Goal: Find specific page/section: Find specific page/section

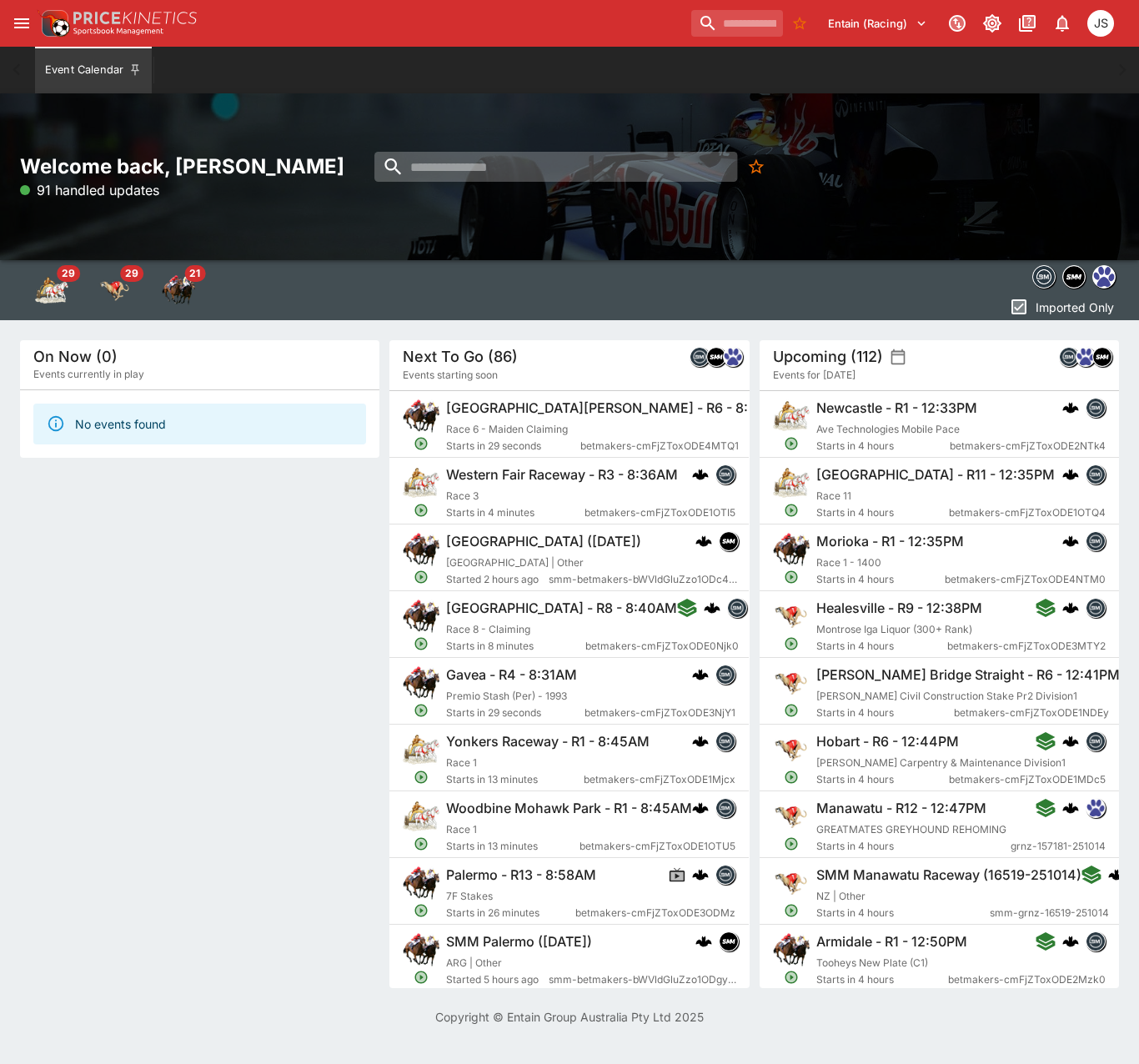
click at [492, 178] on input "search" at bounding box center [556, 166] width 363 height 30
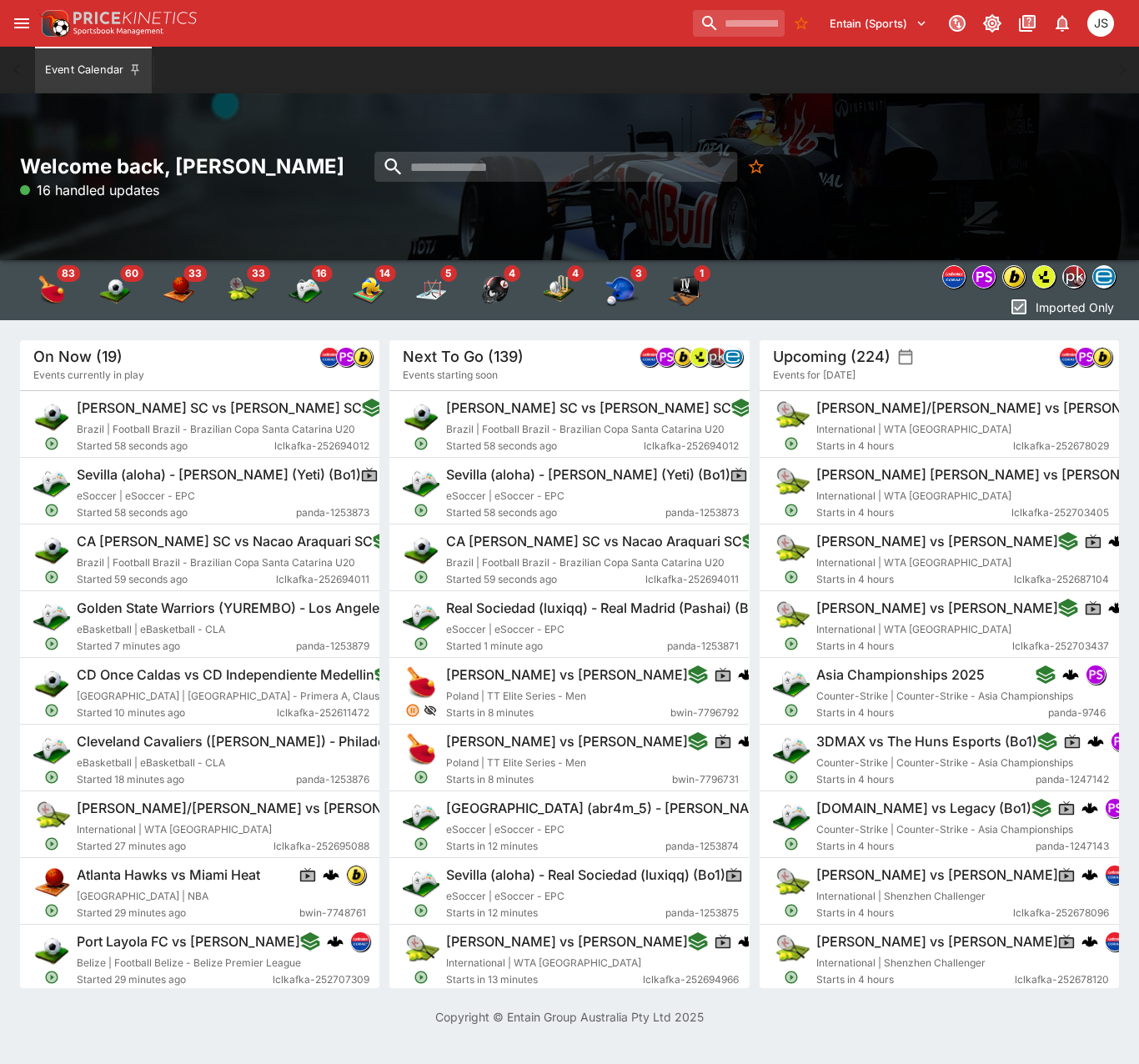
click at [24, 33] on icon "open drawer" at bounding box center [21, 23] width 20 height 20
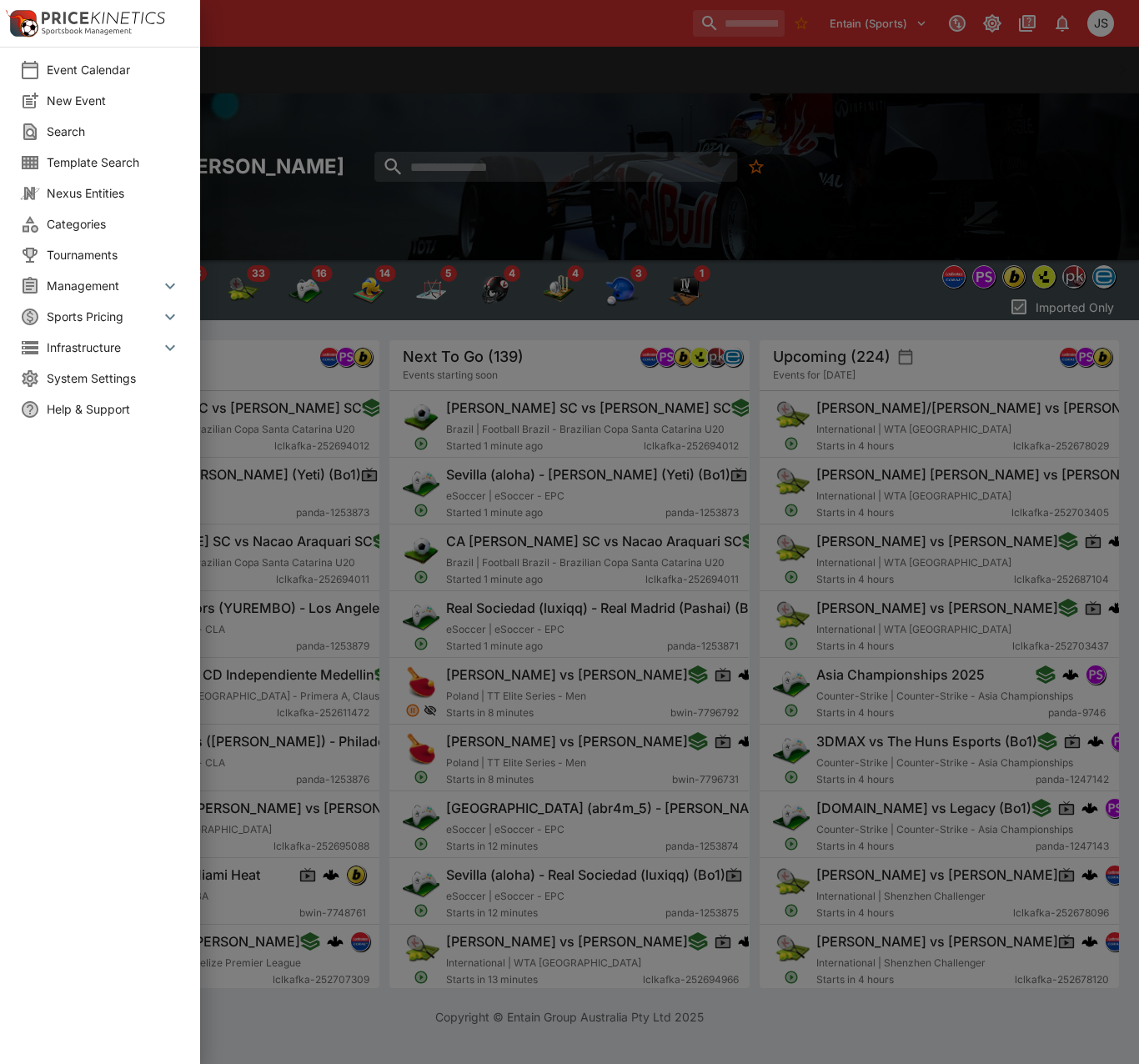
click at [165, 284] on icon at bounding box center [170, 285] width 20 height 20
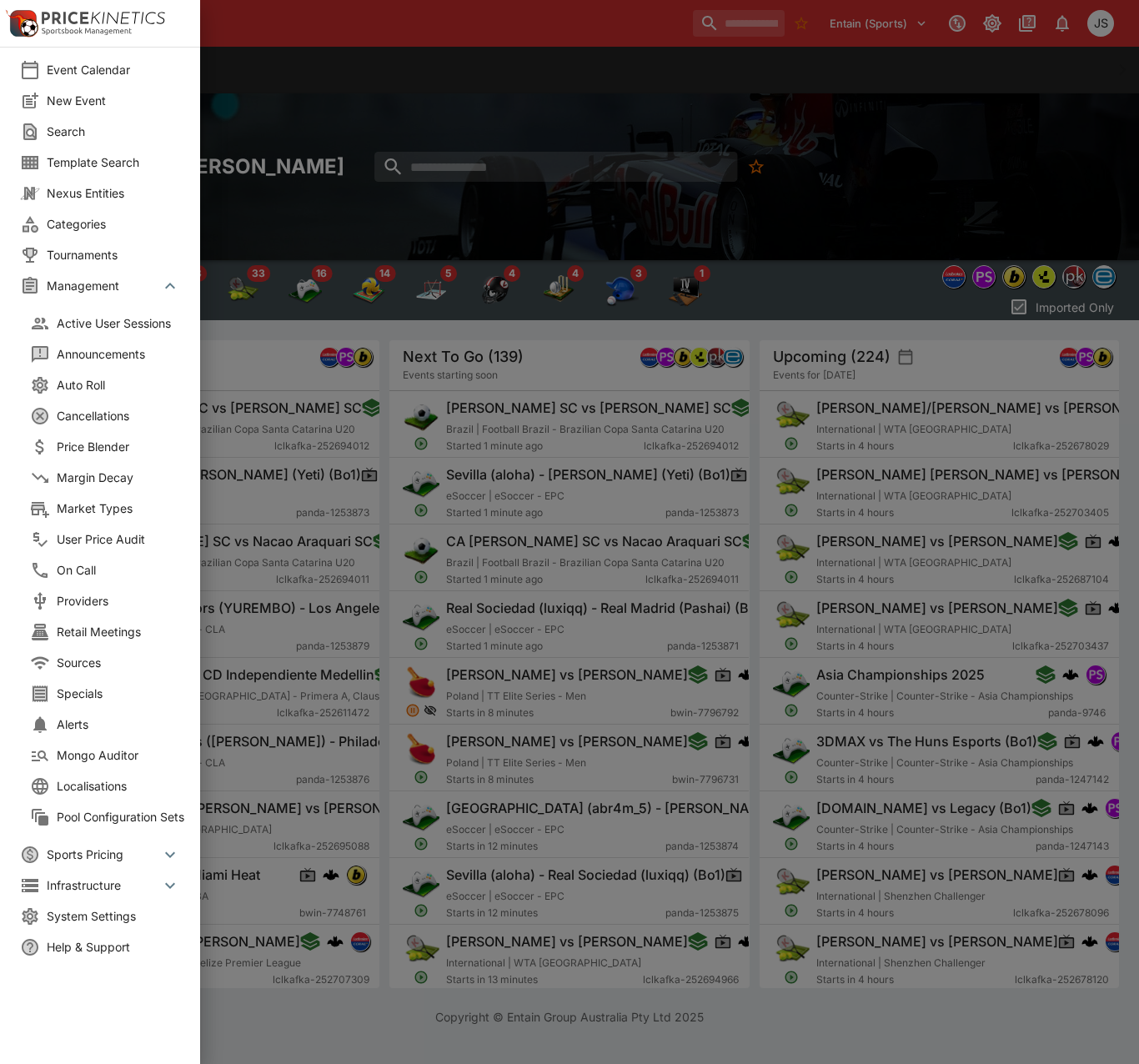
click at [126, 511] on span "Market Types" at bounding box center [123, 508] width 134 height 17
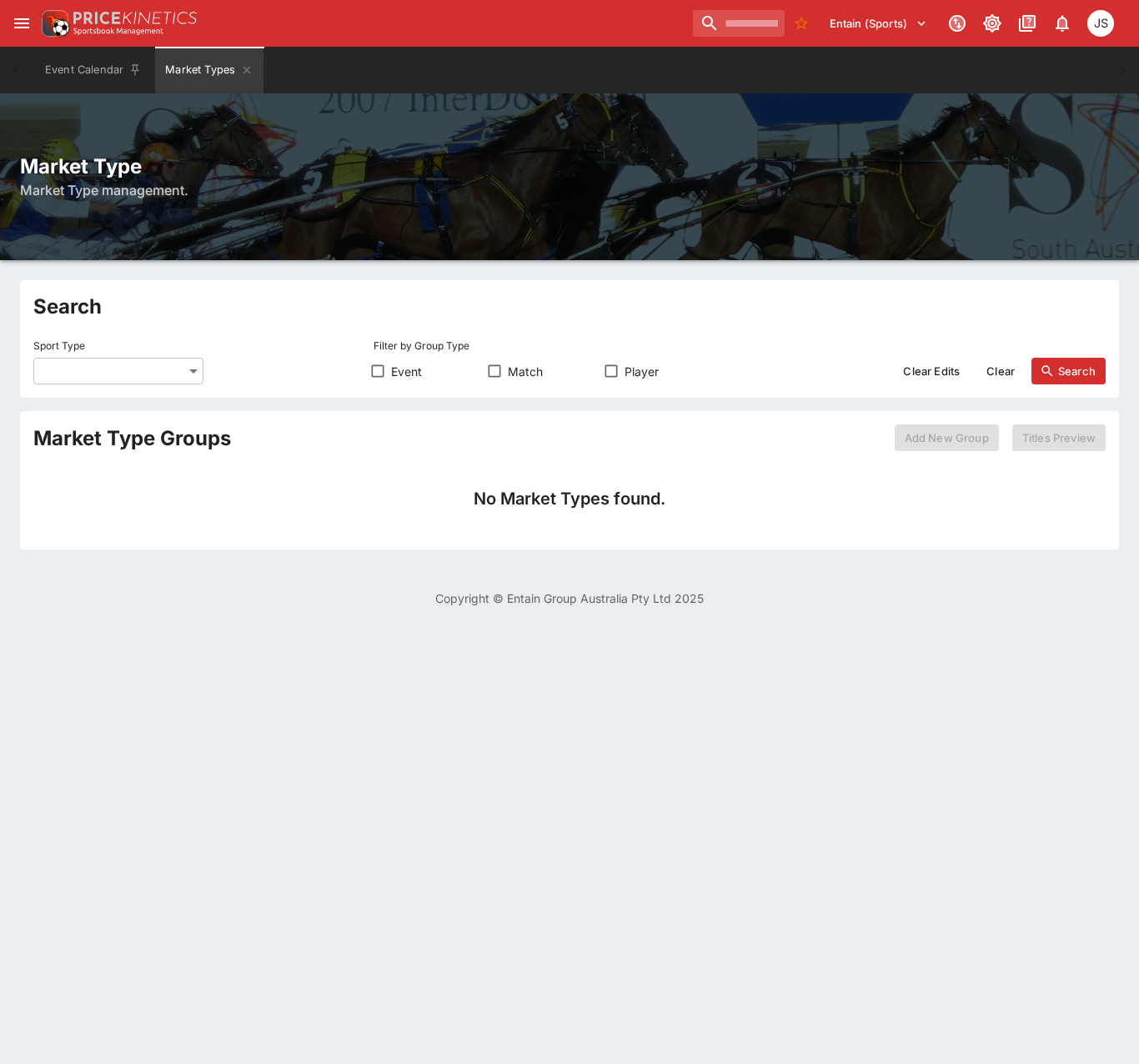
drag, startPoint x: 117, startPoint y: 350, endPoint x: 110, endPoint y: 371, distance: 22.1
click at [113, 356] on label "Sport Type" at bounding box center [118, 344] width 170 height 25
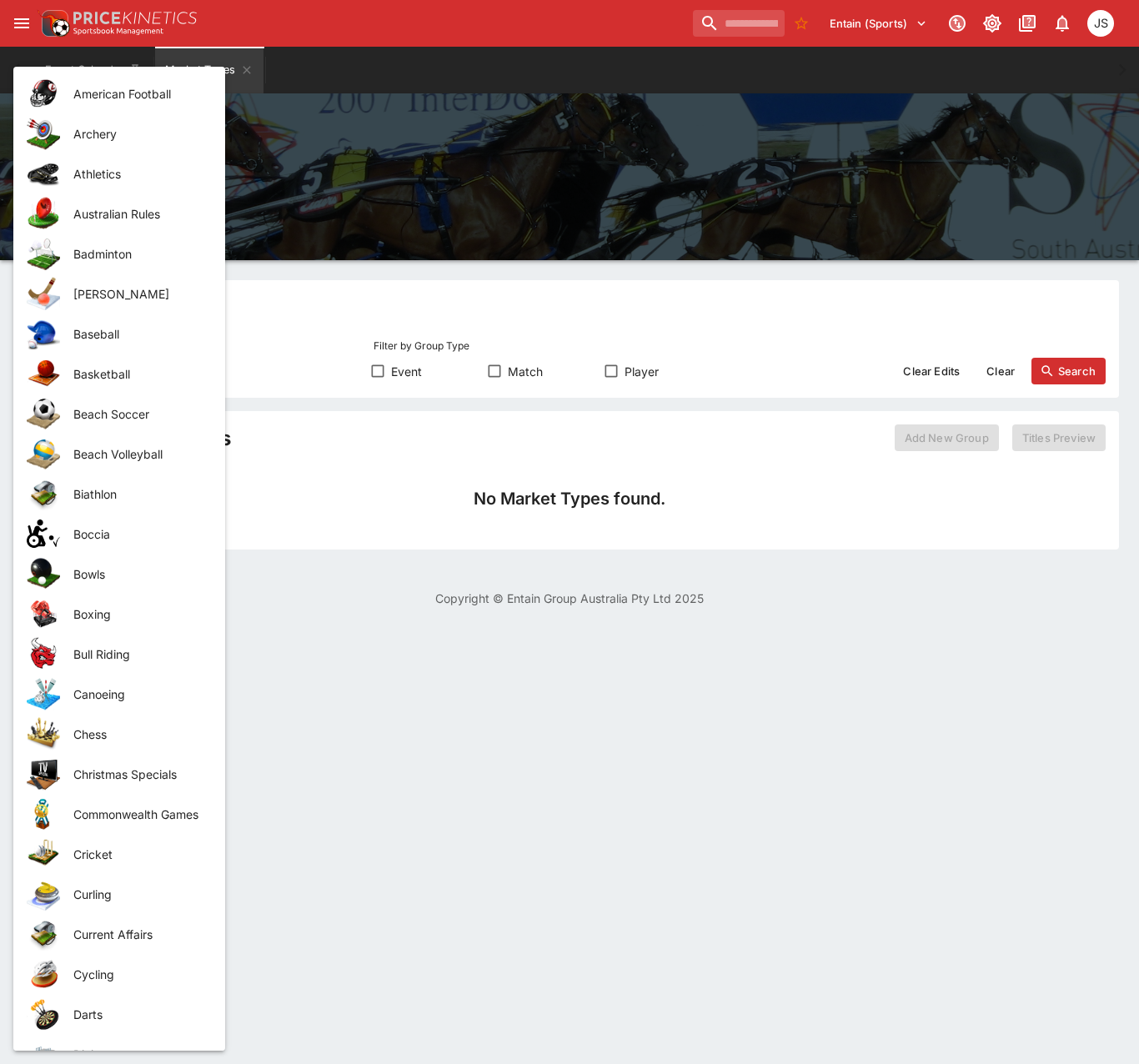
click at [110, 371] on body "Entain (Sports) 0 JS Event Calendar Market Types Welcome back, [PERSON_NAME] Ma…" at bounding box center [569, 314] width 1139 height 627
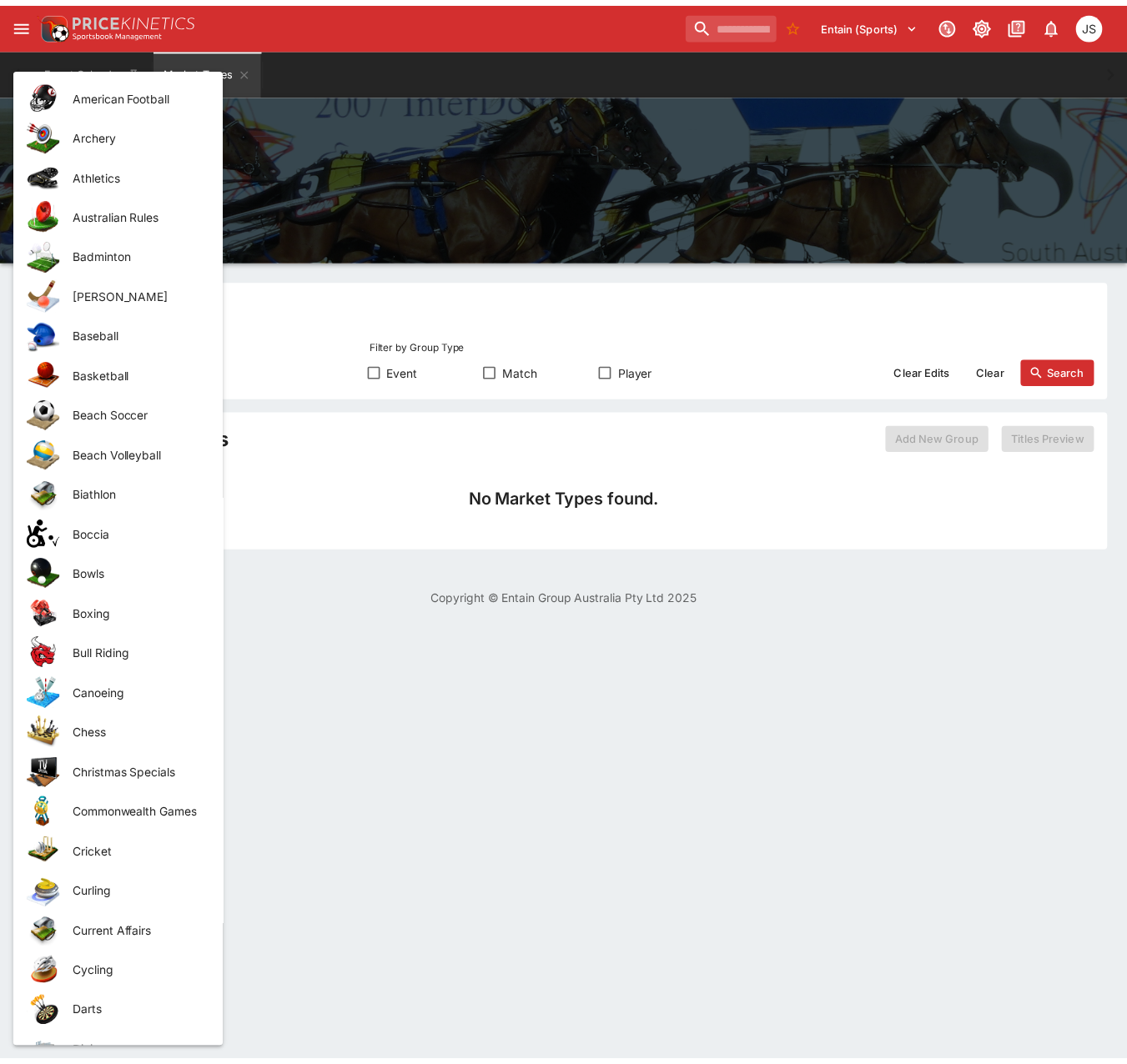
scroll to position [1055, 0]
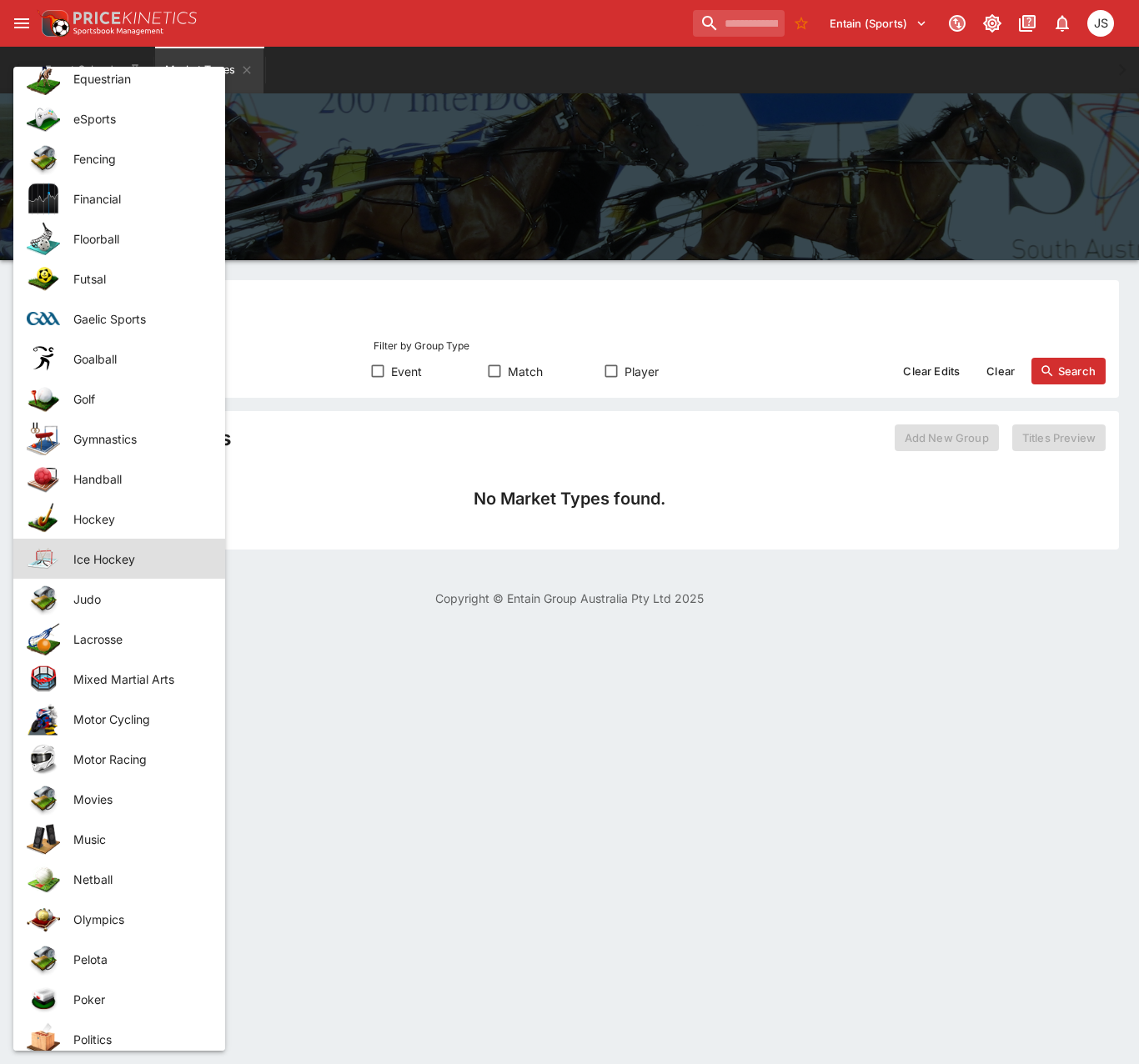
click at [119, 563] on span "Ice Hockey" at bounding box center [136, 559] width 125 height 17
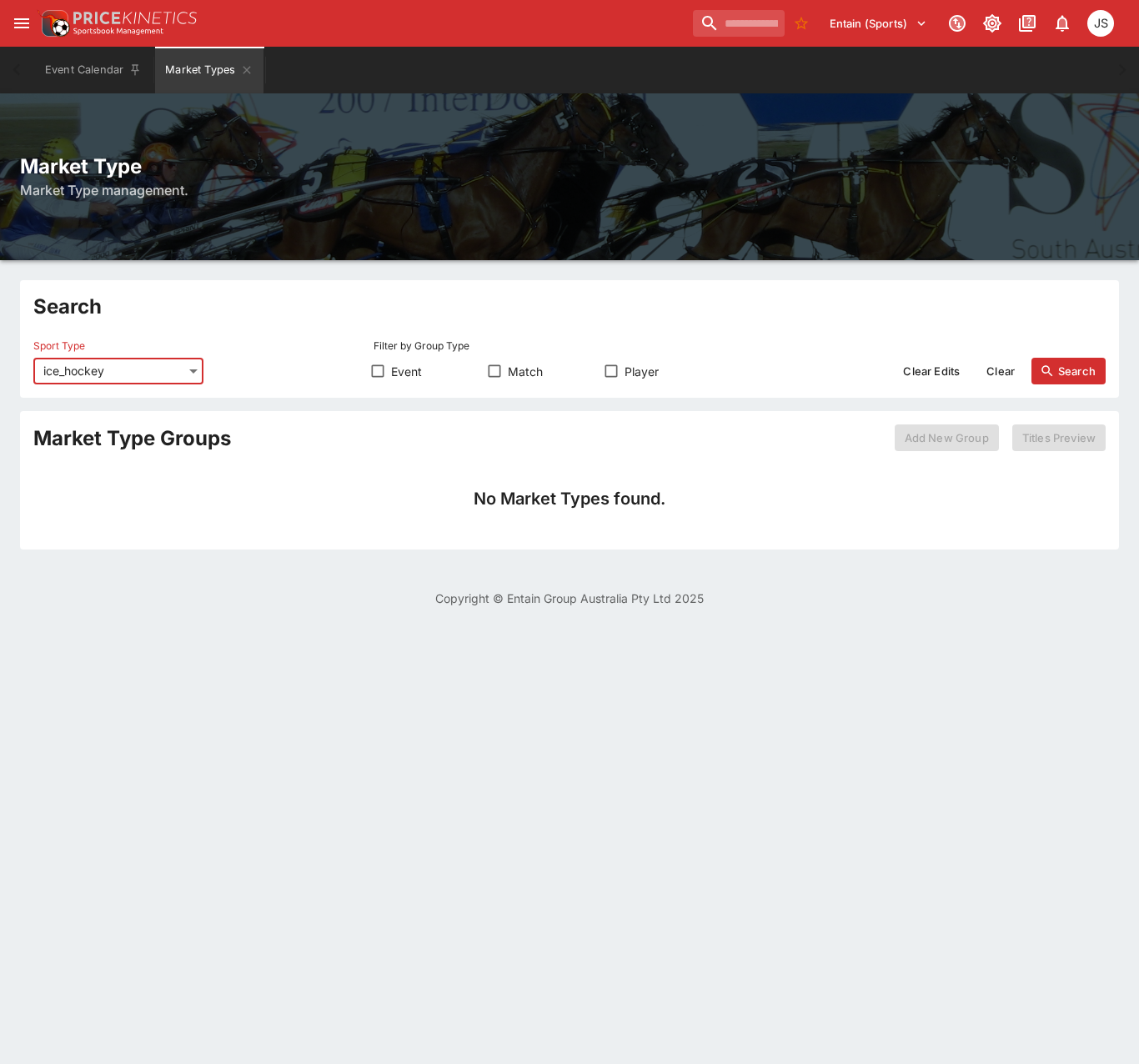
type input "**********"
click at [1069, 366] on button "Search" at bounding box center [1069, 370] width 75 height 27
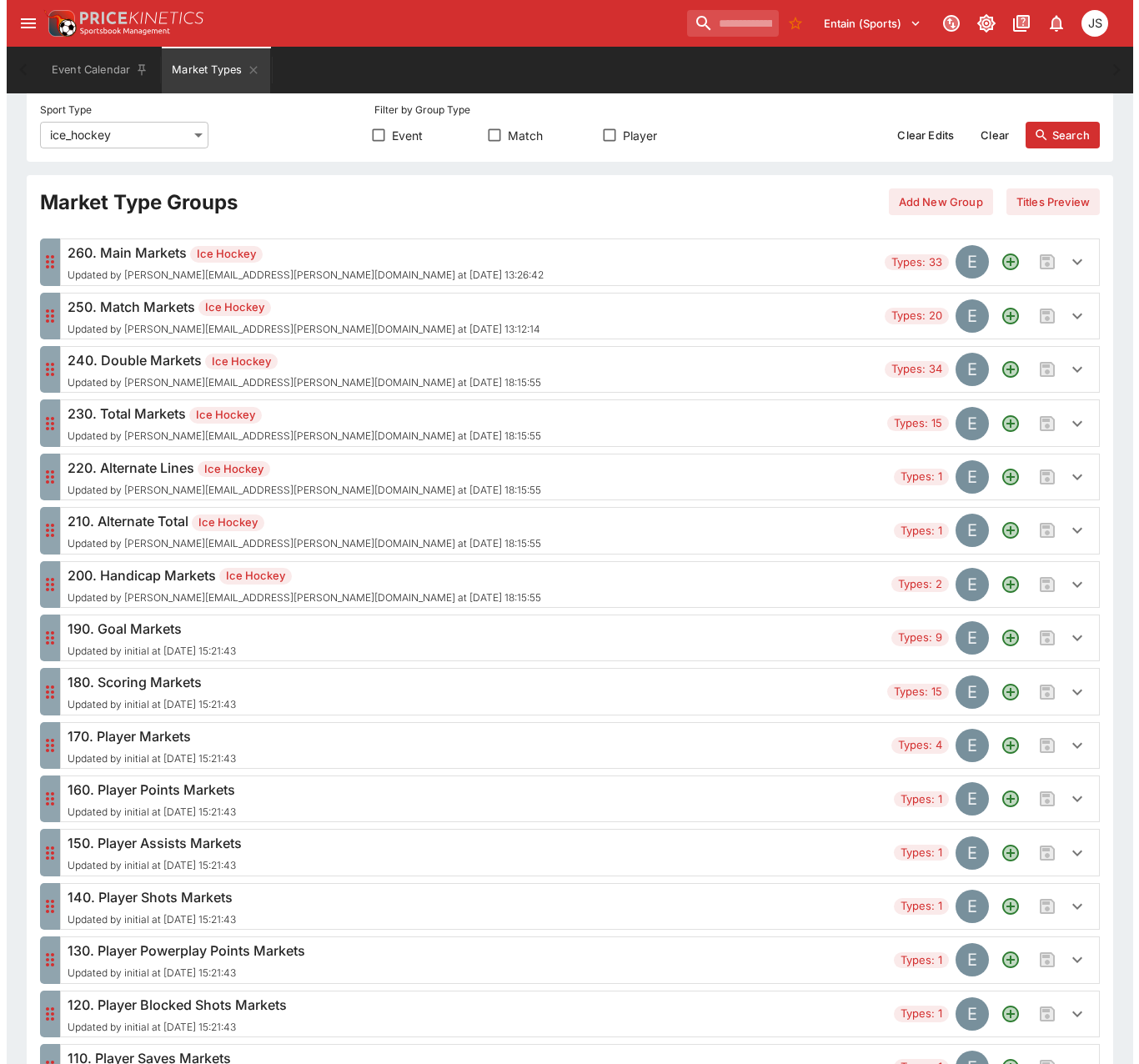
scroll to position [0, 0]
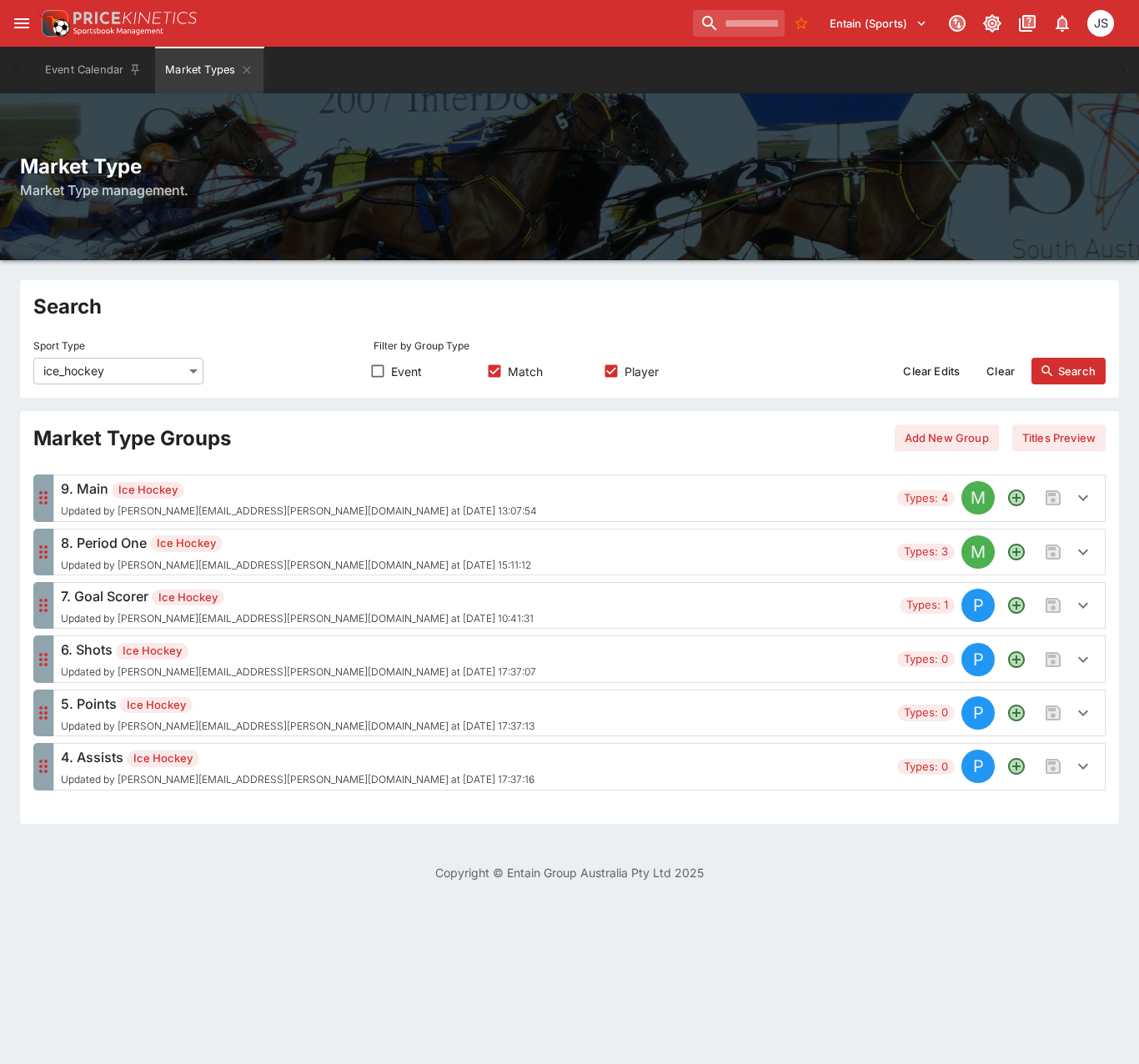
click at [294, 603] on h6 "7. Goal Scorer Ice Hockey" at bounding box center [297, 595] width 473 height 20
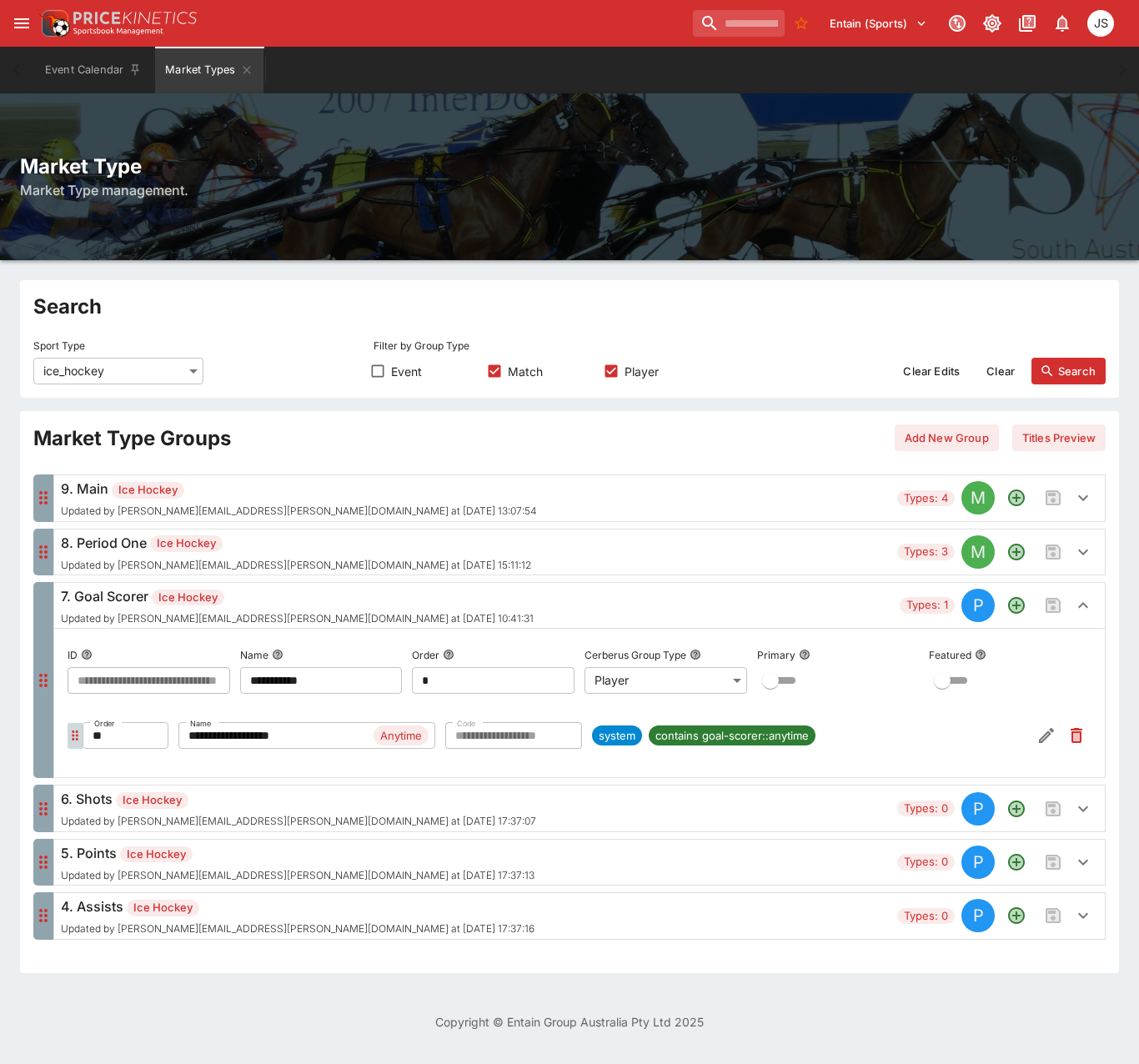
click at [249, 553] on div "8. Period One Ice Hockey Updated by [PERSON_NAME][EMAIL_ADDRESS][PERSON_NAME][D…" at bounding box center [296, 552] width 471 height 39
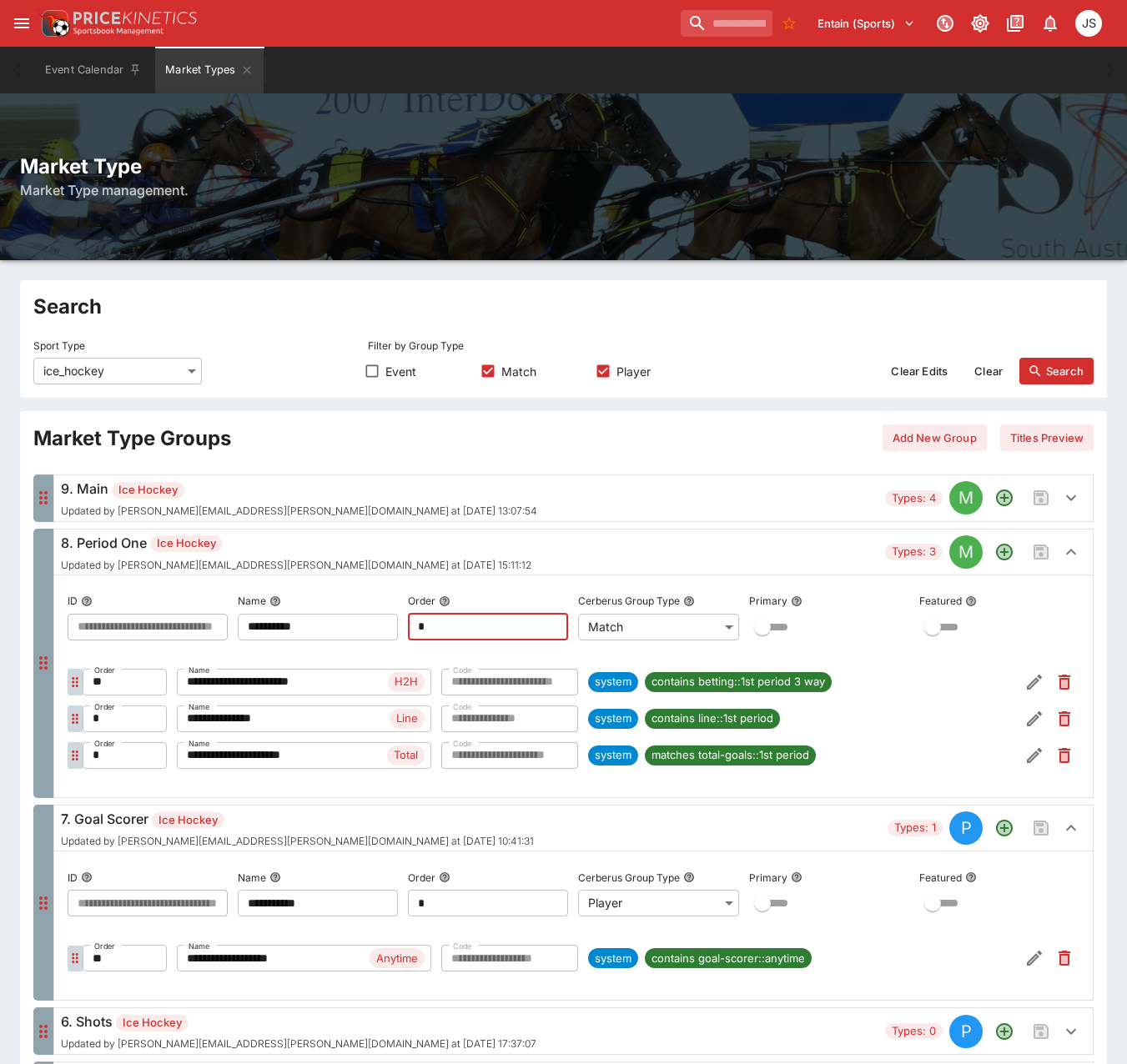
drag, startPoint x: 437, startPoint y: 626, endPoint x: 375, endPoint y: 627, distance: 62.0
click at [375, 627] on div "**********" at bounding box center [573, 614] width 1011 height 51
type input "*"
click at [1040, 553] on icon "Save changes to the Market Type group" at bounding box center [1041, 552] width 15 height 15
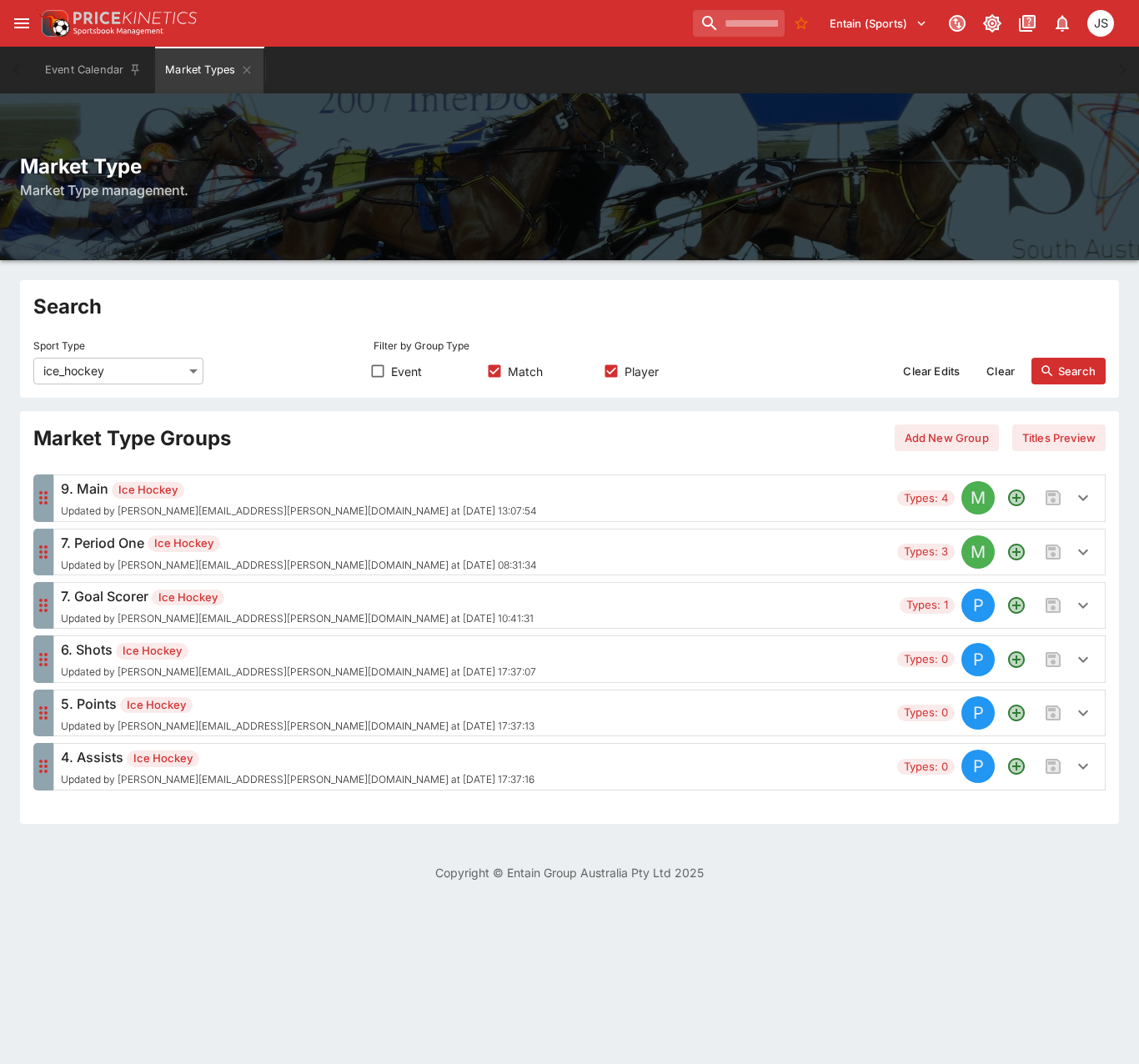
click at [261, 603] on h6 "7. Goal Scorer Ice Hockey" at bounding box center [297, 595] width 473 height 20
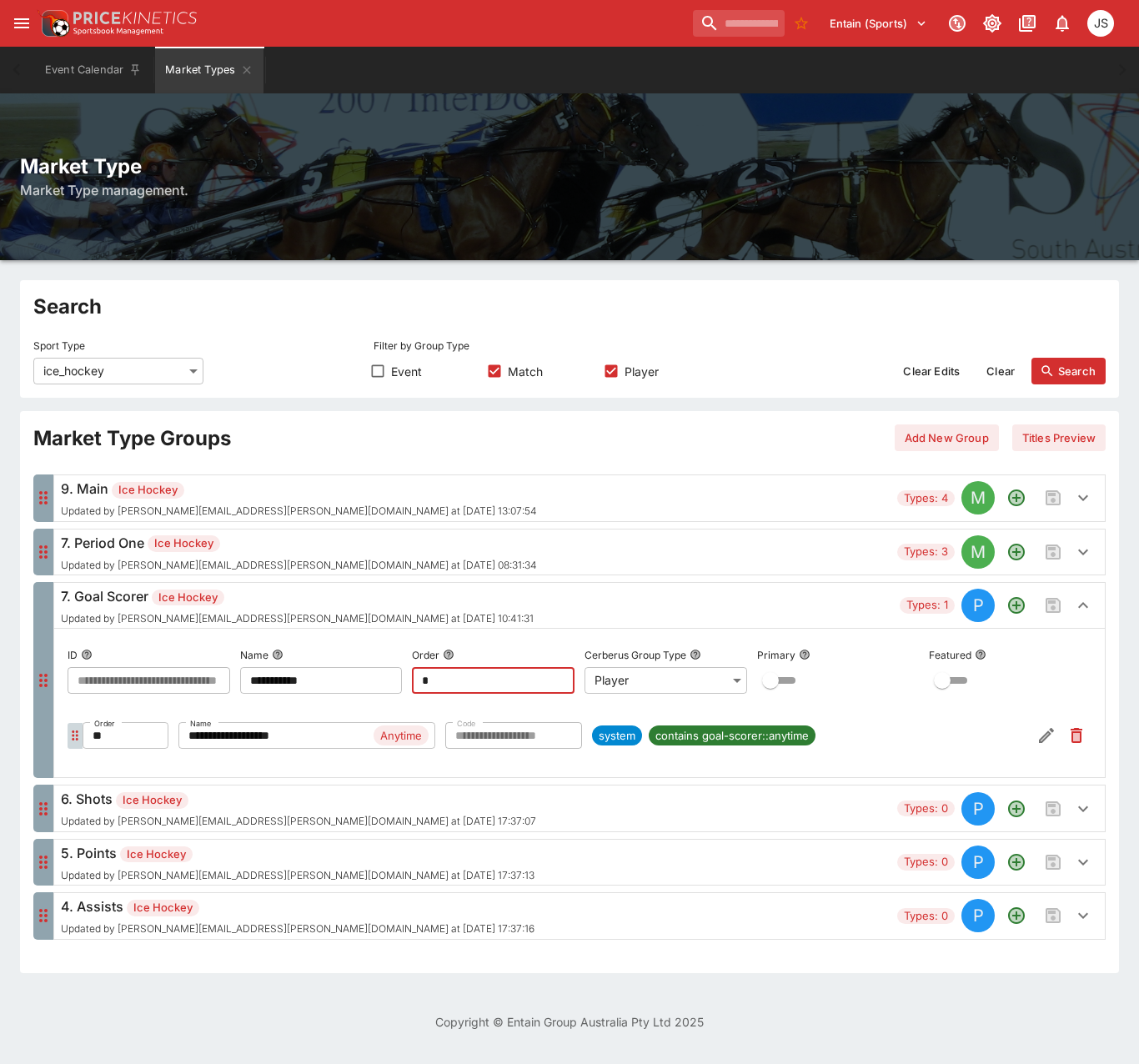
drag, startPoint x: 417, startPoint y: 685, endPoint x: 332, endPoint y: 669, distance: 86.5
click at [332, 669] on div "**********" at bounding box center [579, 667] width 1024 height 51
type input "*"
click at [1053, 607] on icon "Save changes to the Market Type group" at bounding box center [1053, 606] width 15 height 15
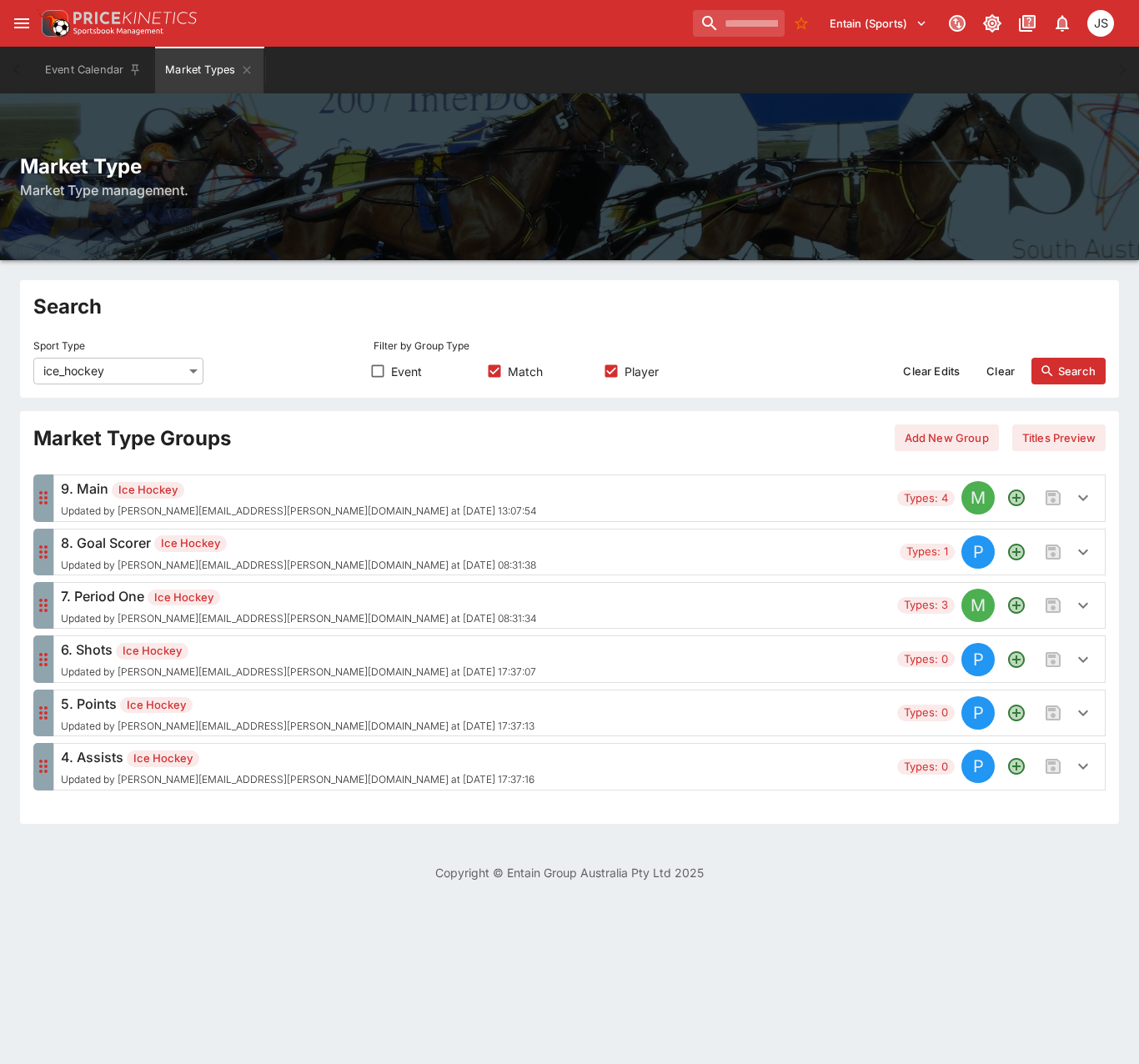
click at [293, 661] on div "6. Shots Ice Hockey Updated by [PERSON_NAME][EMAIL_ADDRESS][PERSON_NAME][DOMAIN…" at bounding box center [298, 658] width 476 height 39
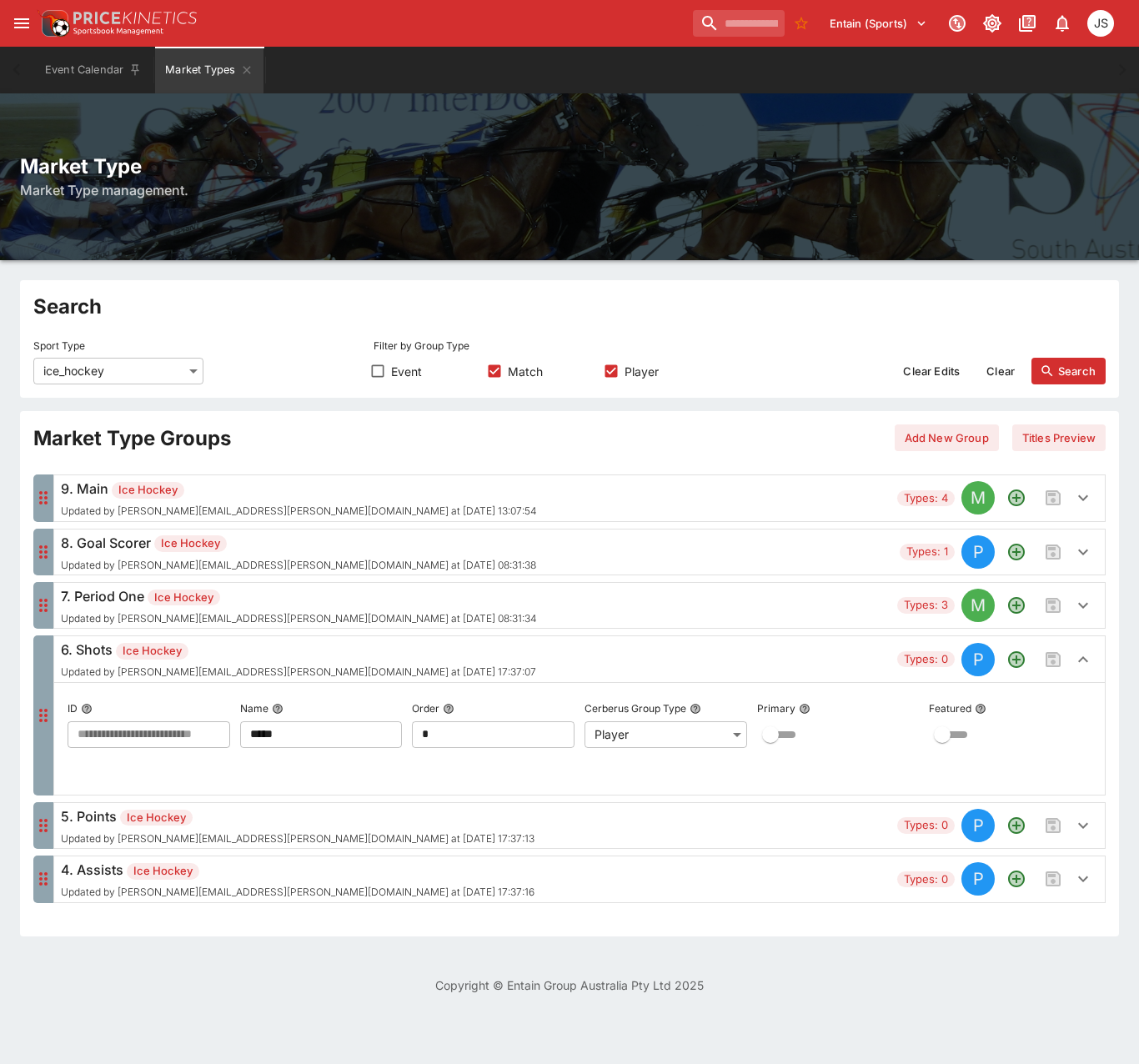
click at [293, 661] on div "6. Shots Ice Hockey Updated by [PERSON_NAME][EMAIL_ADDRESS][PERSON_NAME][DOMAIN…" at bounding box center [298, 658] width 476 height 39
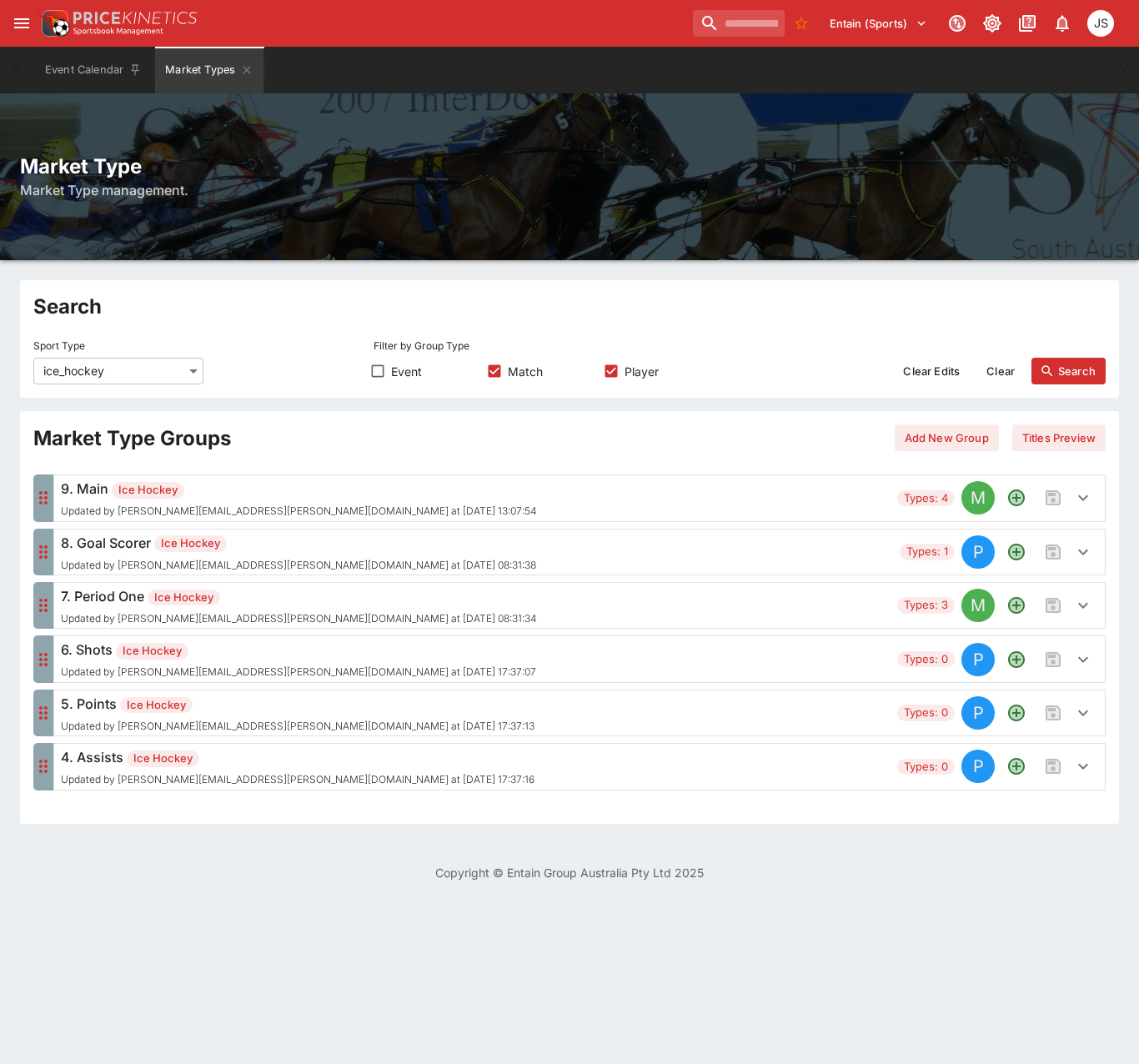
click at [274, 610] on div "7. Period One Ice Hockey Updated by [PERSON_NAME][EMAIL_ADDRESS][PERSON_NAME][D…" at bounding box center [299, 605] width 477 height 39
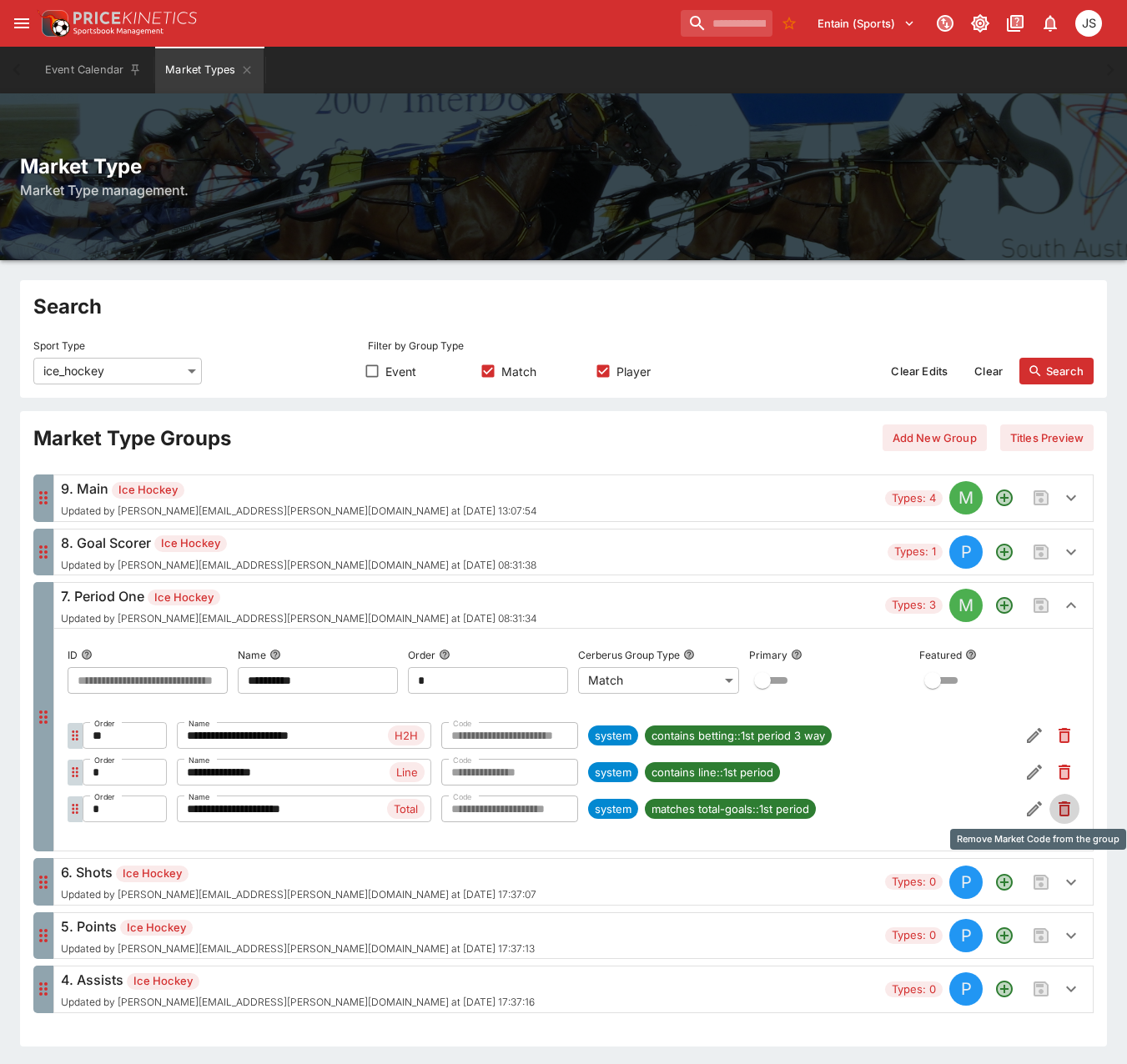
click at [1064, 812] on icon "Remove Market Code from the group" at bounding box center [1064, 810] width 7 height 9
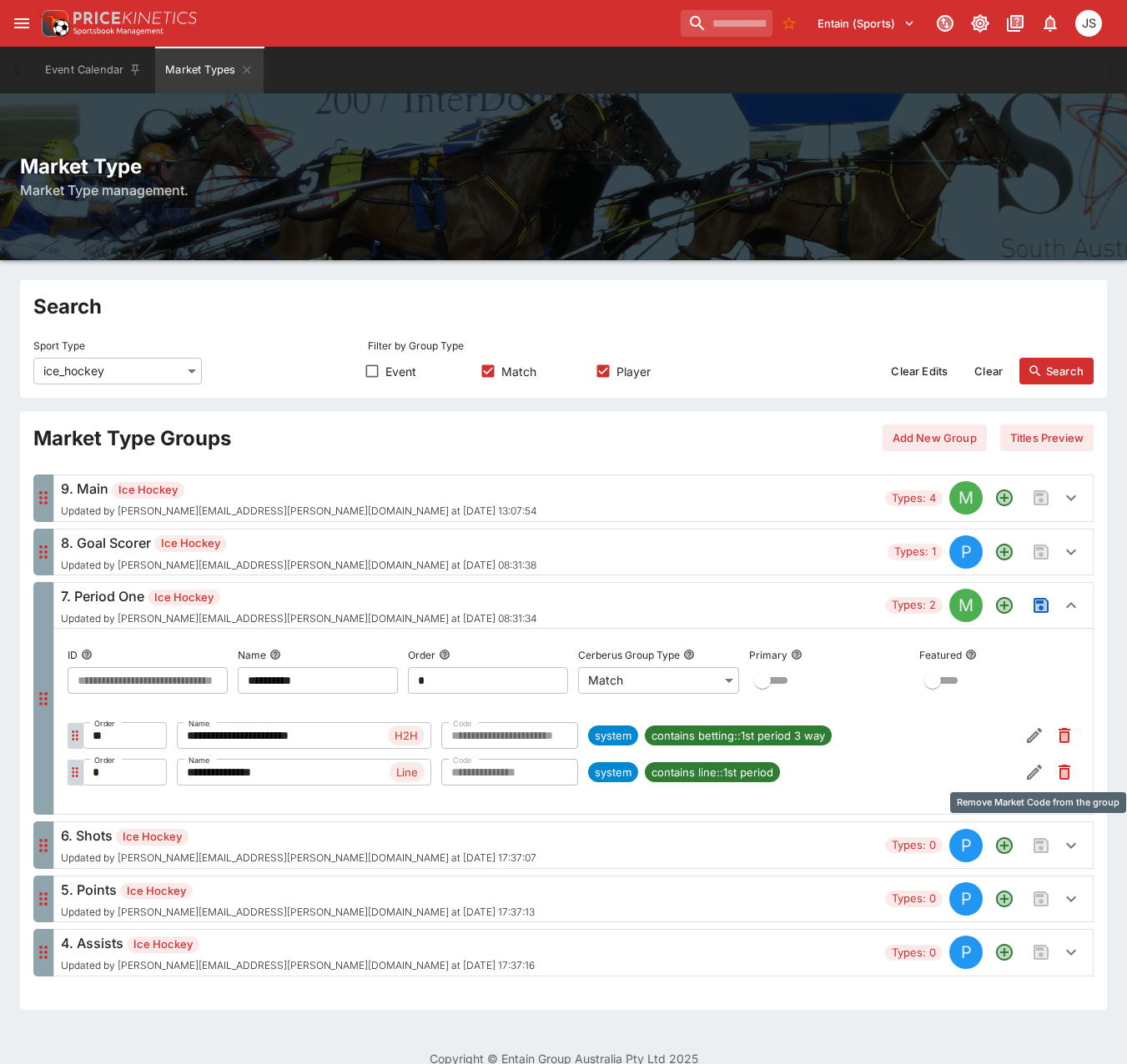
click at [1066, 774] on icon "Remove Market Code from the group" at bounding box center [1064, 774] width 7 height 9
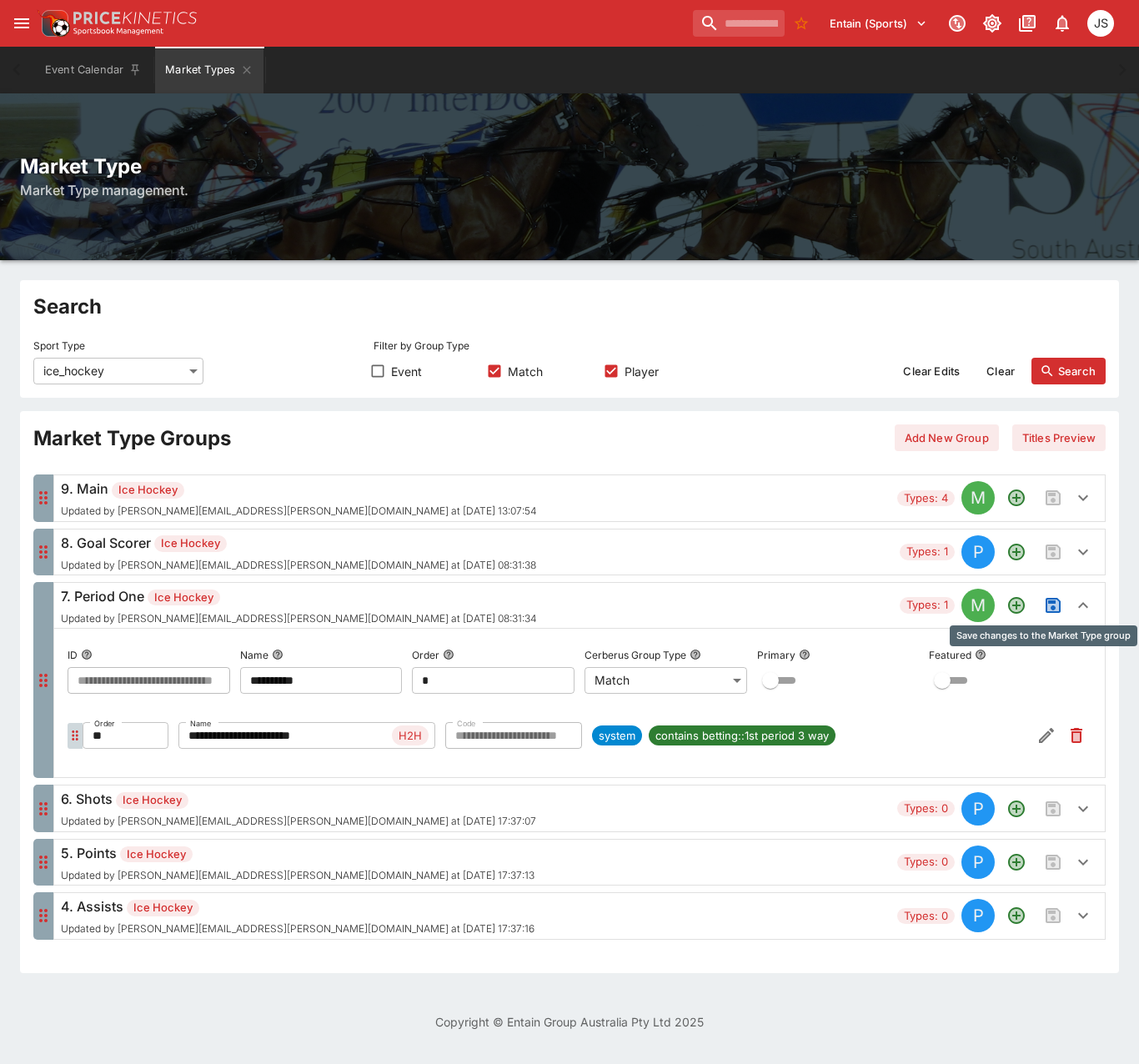
click at [1053, 602] on icon "Save changes to the Market Type group" at bounding box center [1053, 606] width 15 height 15
